Goal: Task Accomplishment & Management: Manage account settings

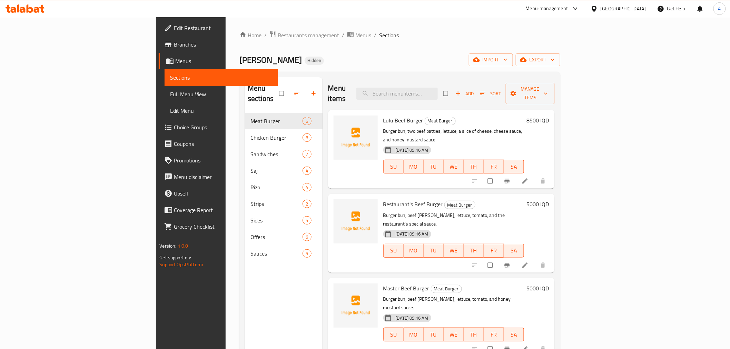
click at [239, 40] on div "Home / Restaurants management / Menus / Sections [PERSON_NAME] Hidden import ex…" at bounding box center [399, 231] width 320 height 401
click at [278, 38] on span "Restaurants management" at bounding box center [308, 35] width 61 height 8
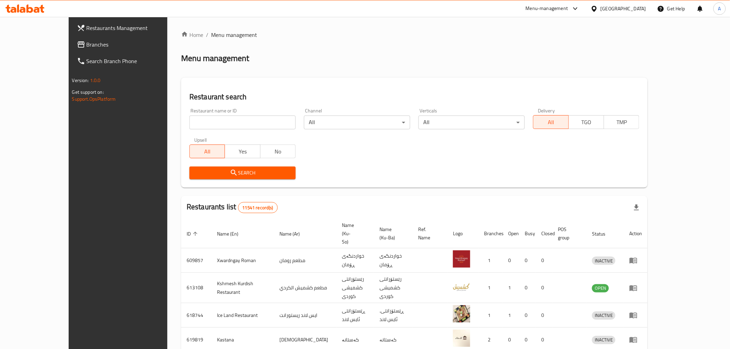
click at [181, 117] on div "Home / Menu management Menu management Restaurant search Restaurant name or ID …" at bounding box center [414, 277] width 466 height 492
click at [189, 122] on input "search" at bounding box center [242, 123] width 106 height 14
paste input "Number of M0 vendors: 14 Number of M0 active vendors: 10 Number of M0 inactive …"
paste input "Kahi W Borek Al Haji"
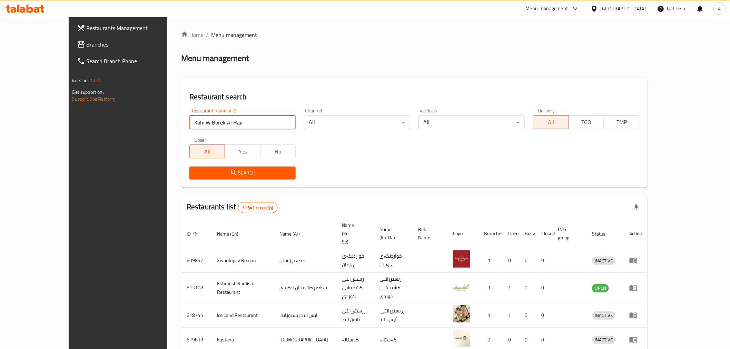
scroll to position [0, 0]
type input "Kahi W Borek Al Haji"
click button "Search" at bounding box center [242, 173] width 106 height 13
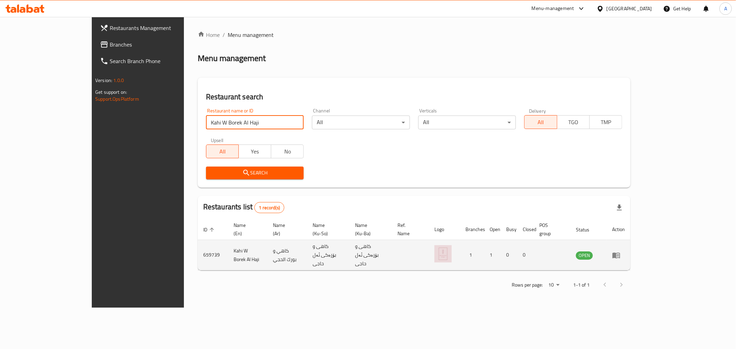
click at [630, 245] on td "enhanced table" at bounding box center [618, 255] width 24 height 30
click at [620, 251] on icon "enhanced table" at bounding box center [616, 255] width 8 height 8
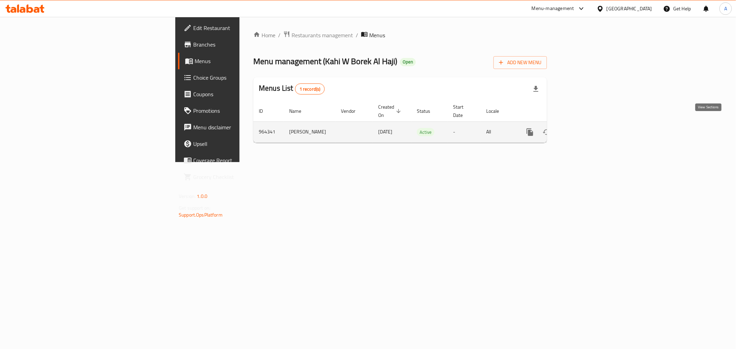
click at [584, 128] on icon "enhanced table" at bounding box center [579, 132] width 8 height 8
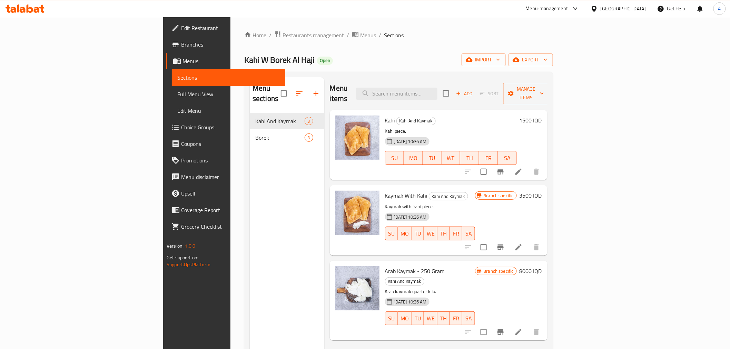
click at [181, 43] on span "Branches" at bounding box center [230, 44] width 98 height 8
